Goal: Information Seeking & Learning: Learn about a topic

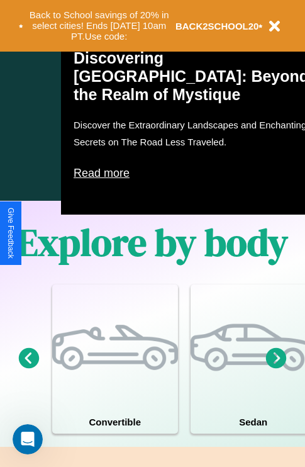
scroll to position [1526, 0]
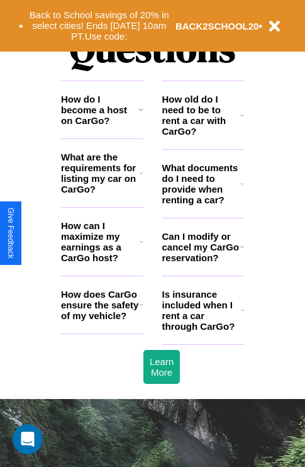
click at [141, 247] on icon at bounding box center [142, 242] width 4 height 10
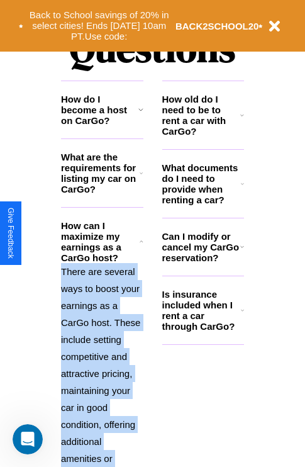
scroll to position [1695, 0]
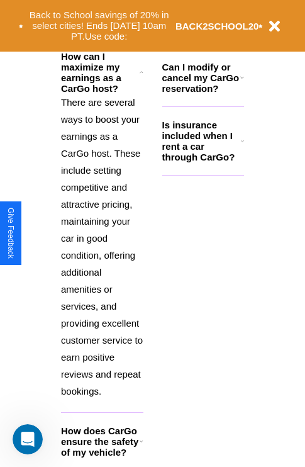
click at [141, 447] on icon at bounding box center [142, 441] width 4 height 10
click at [102, 246] on p "There are several ways to boost your earnings as a CarGo host. These include se…" at bounding box center [102, 247] width 83 height 306
click at [242, 83] on icon at bounding box center [243, 77] width 4 height 10
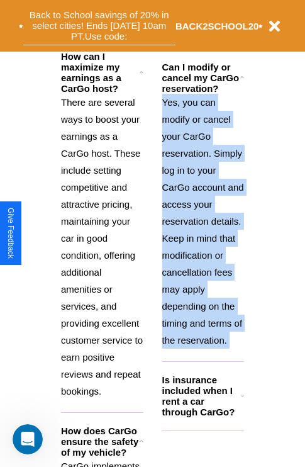
click at [141, 24] on button "Back to School savings of 20% in select cities! Ends [DATE] 10am PT. Use code:" at bounding box center [99, 25] width 152 height 39
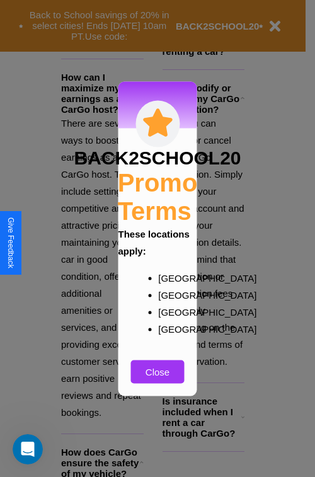
click at [242, 98] on div at bounding box center [157, 238] width 315 height 477
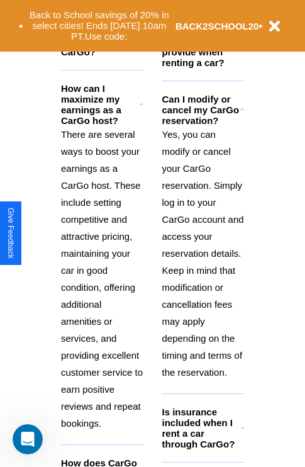
scroll to position [1226, 0]
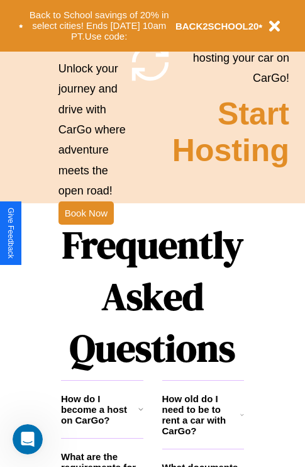
click at [86, 234] on h1 "Frequently Asked Questions" at bounding box center [152, 297] width 183 height 168
